Goal: Find specific fact

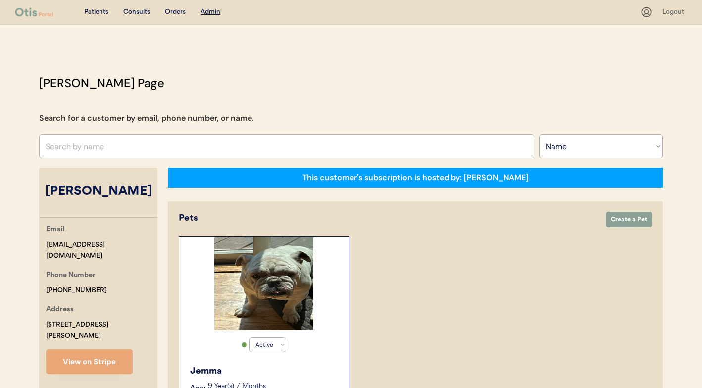
select select ""Name""
select select "true"
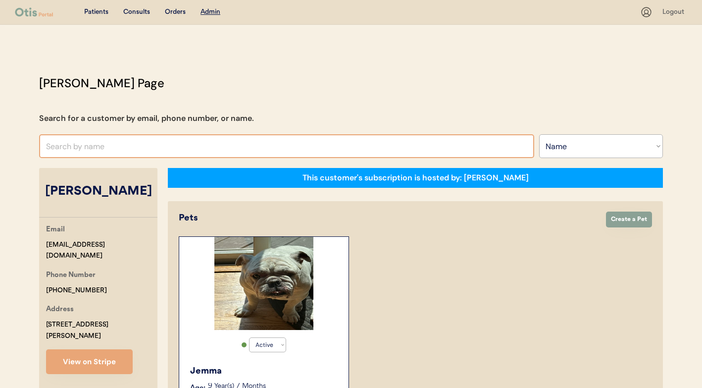
click at [328, 149] on input "text" at bounding box center [286, 146] width 495 height 24
type input "g"
type input "heat"
type input "heather Braley"
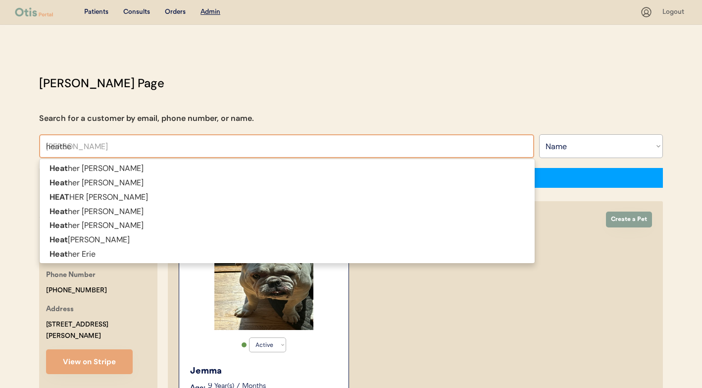
type input "heather"
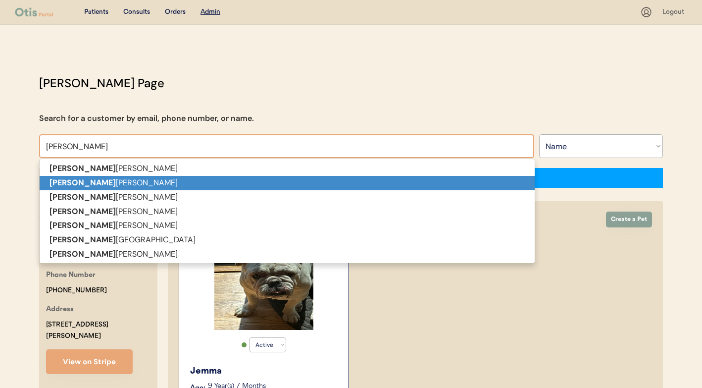
click at [315, 178] on p "Heather Teichmiller" at bounding box center [287, 183] width 495 height 14
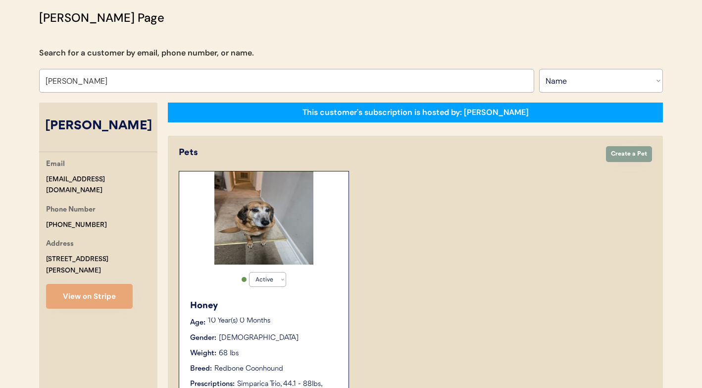
scroll to position [28, 0]
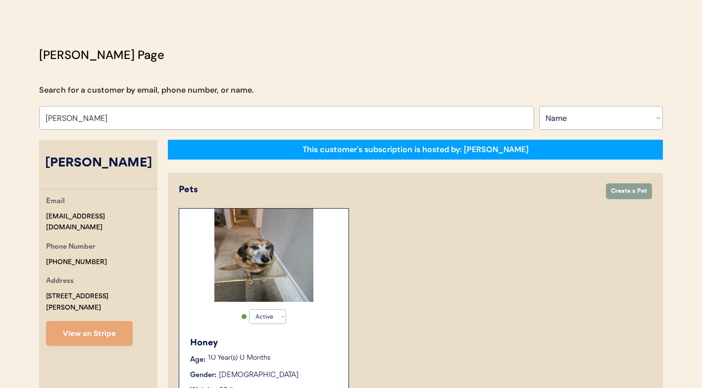
type input "[PERSON_NAME]"
click at [58, 214] on div "[EMAIL_ADDRESS][DOMAIN_NAME]" at bounding box center [101, 222] width 111 height 23
click at [107, 220] on div "[EMAIL_ADDRESS][DOMAIN_NAME]" at bounding box center [101, 222] width 111 height 23
copy div "[EMAIL_ADDRESS][DOMAIN_NAME]"
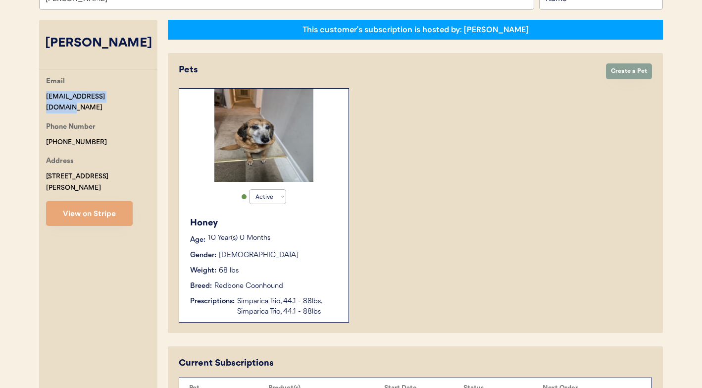
scroll to position [338, 0]
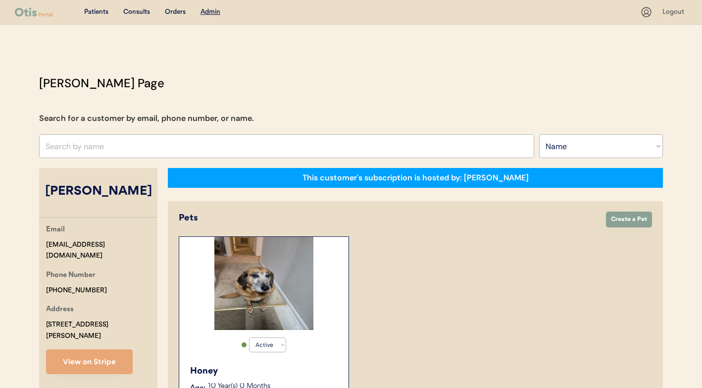
select select ""Name""
select select "true"
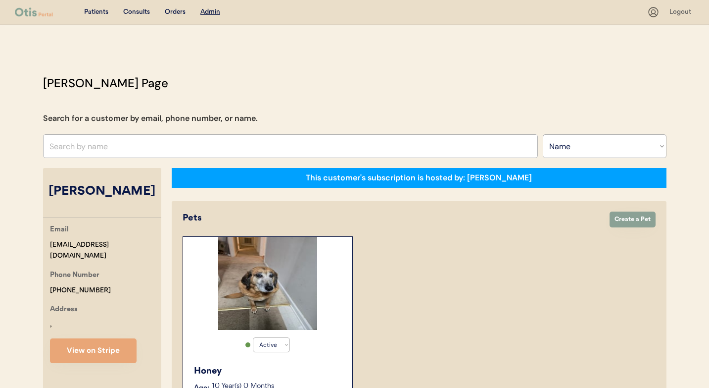
select select ""Name""
select select "true"
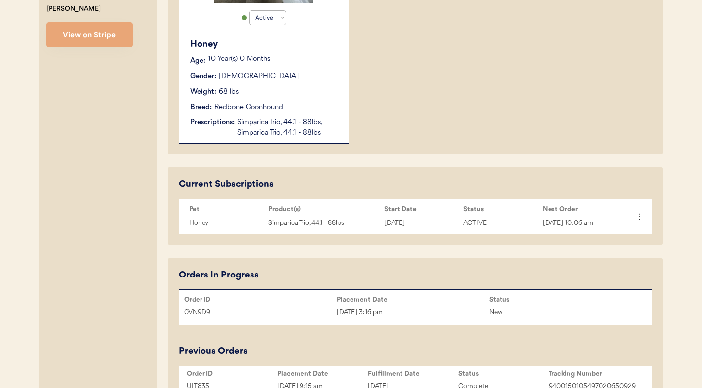
scroll to position [374, 0]
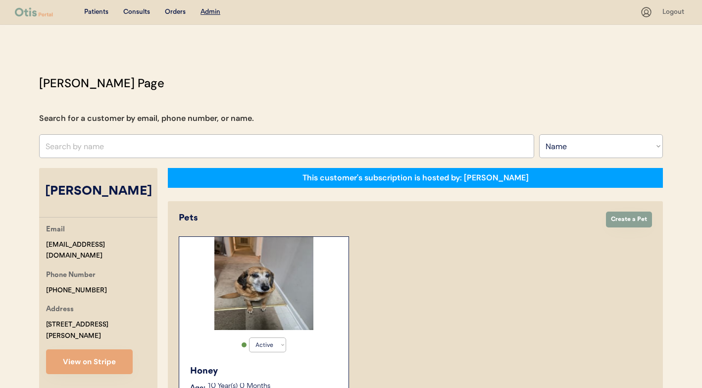
select select ""Name""
select select "true"
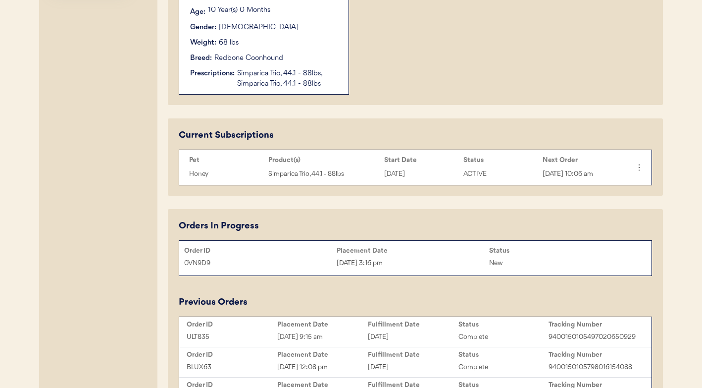
scroll to position [378, 0]
